Goal: Register for event/course

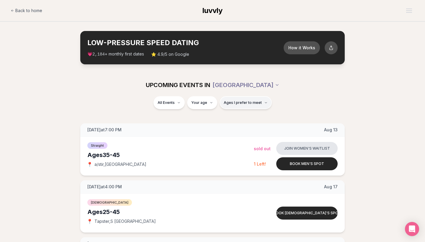
click at [244, 105] on button "Ages I prefer to meet" at bounding box center [246, 102] width 52 height 13
click at [248, 118] on div "Please enter your age first" at bounding box center [246, 119] width 52 height 11
click at [210, 109] on div "All Events Your age Ages I prefer to meet" at bounding box center [212, 103] width 331 height 15
type input "**"
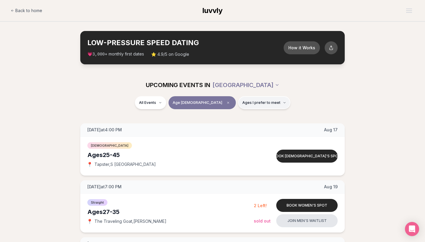
click at [243, 104] on span "Ages I prefer to meet" at bounding box center [262, 102] width 38 height 5
click at [223, 126] on button "Around my age" at bounding box center [222, 125] width 5 height 5
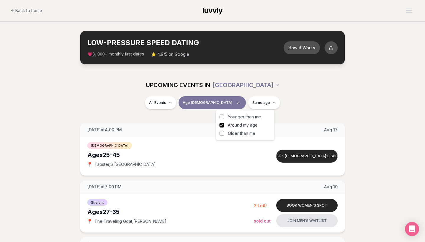
click at [223, 116] on button "Younger than me" at bounding box center [222, 117] width 5 height 5
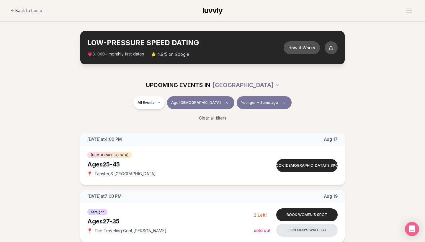
click at [326, 89] on div "UPCOMING EVENTS IN [GEOGRAPHIC_DATA]" at bounding box center [212, 85] width 331 height 13
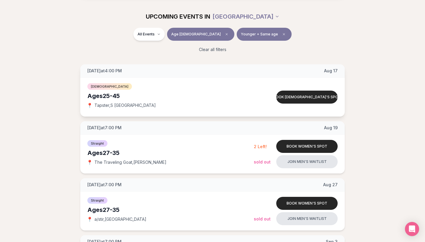
scroll to position [49, 0]
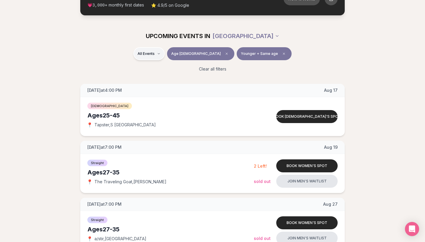
click at [166, 72] on div "Straight ( 9 )" at bounding box center [175, 69] width 56 height 13
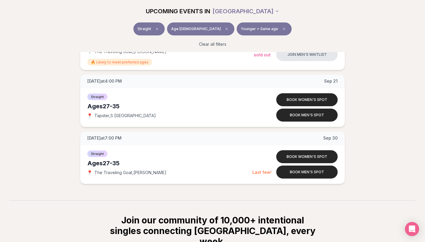
scroll to position [472, 0]
